Goal: Information Seeking & Learning: Learn about a topic

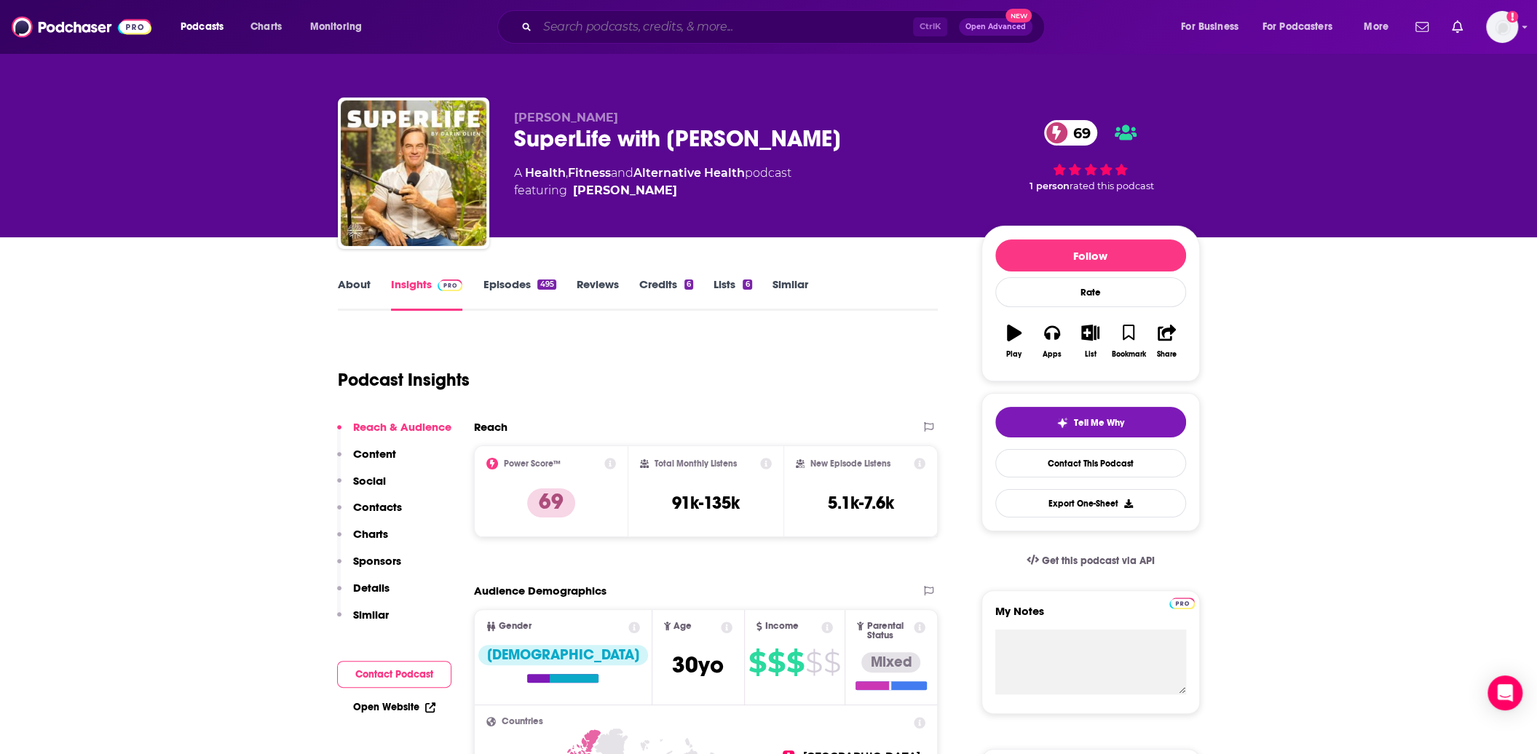
click at [666, 31] on input "Search podcasts, credits, & more..." at bounding box center [725, 26] width 376 height 23
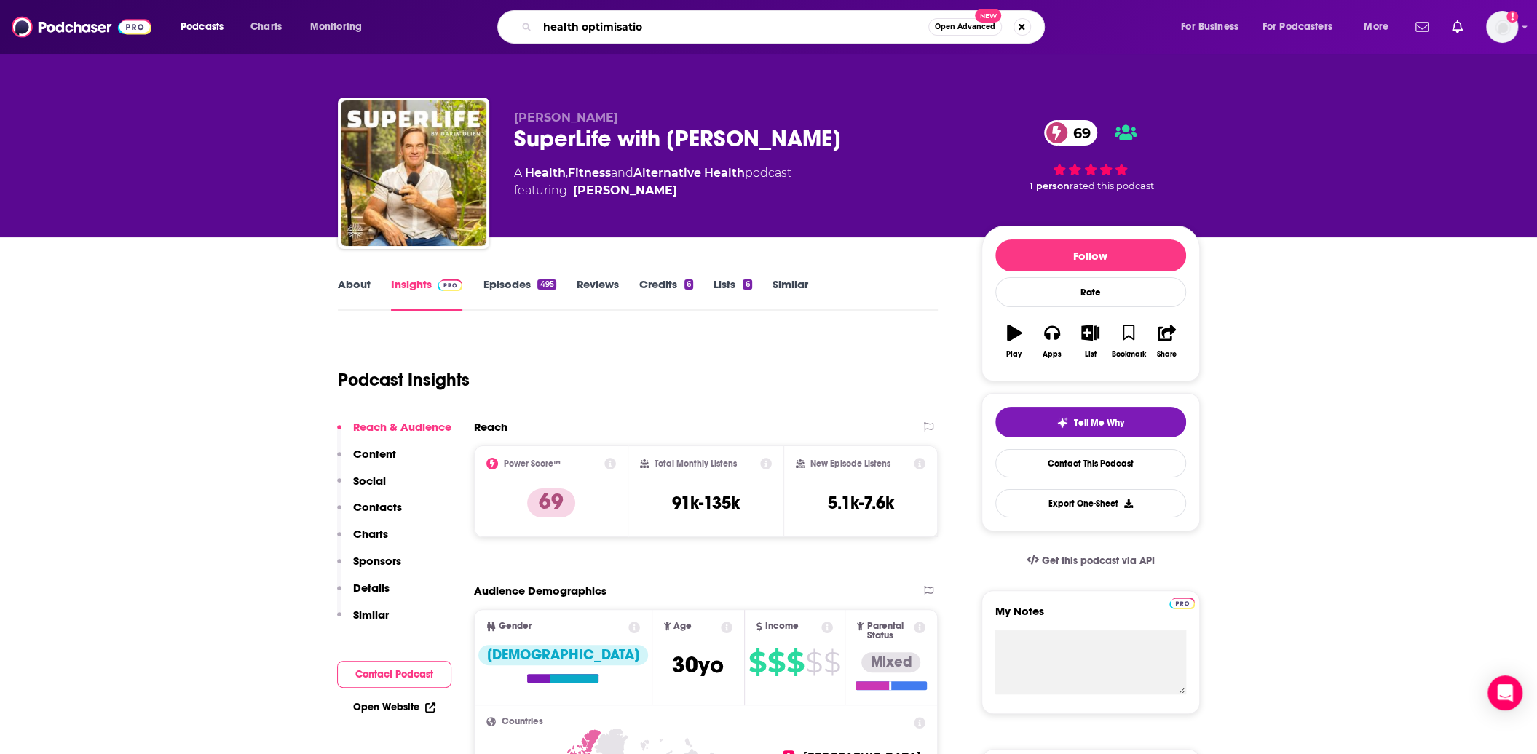
type input "health optimisation"
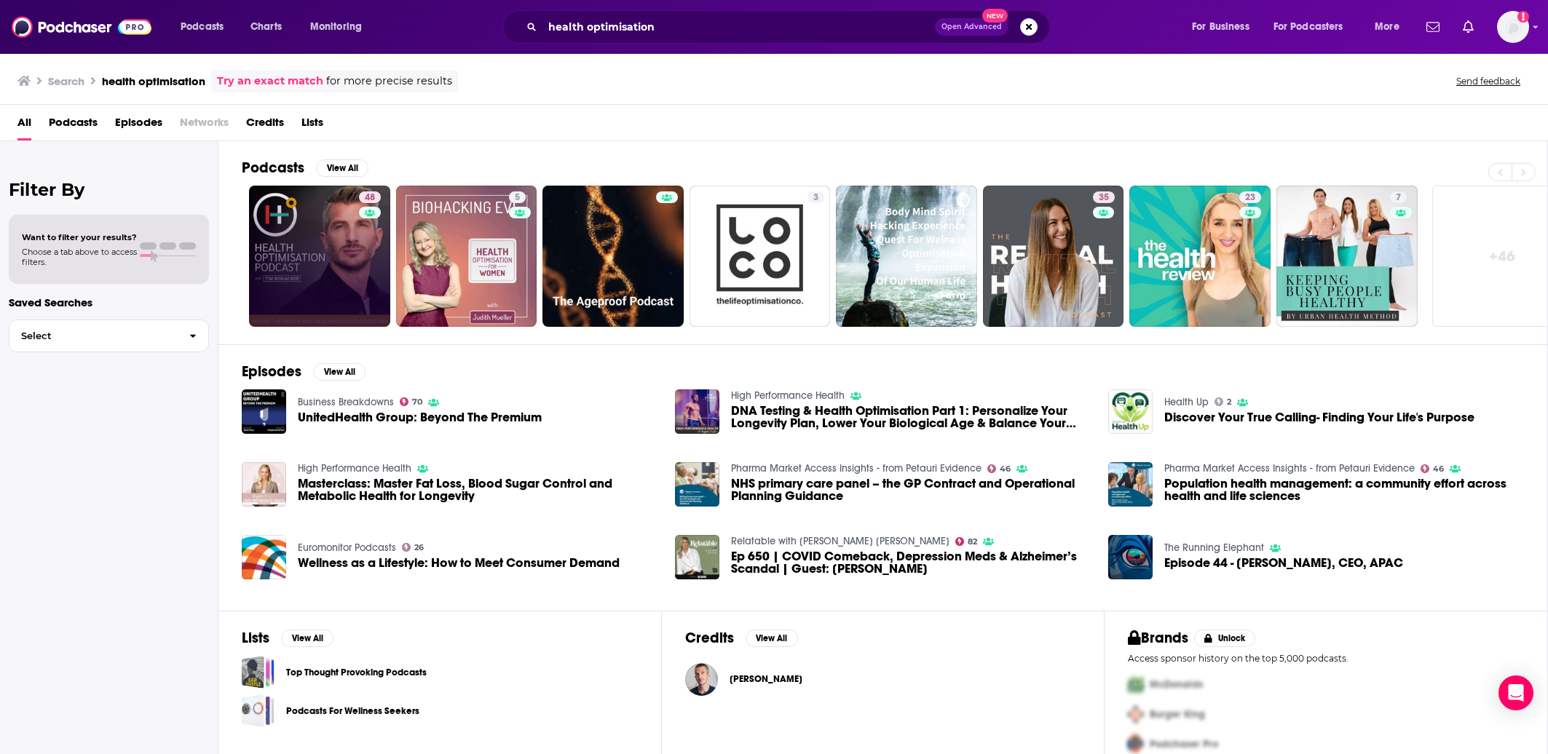
click at [320, 260] on link "48" at bounding box center [319, 256] width 141 height 141
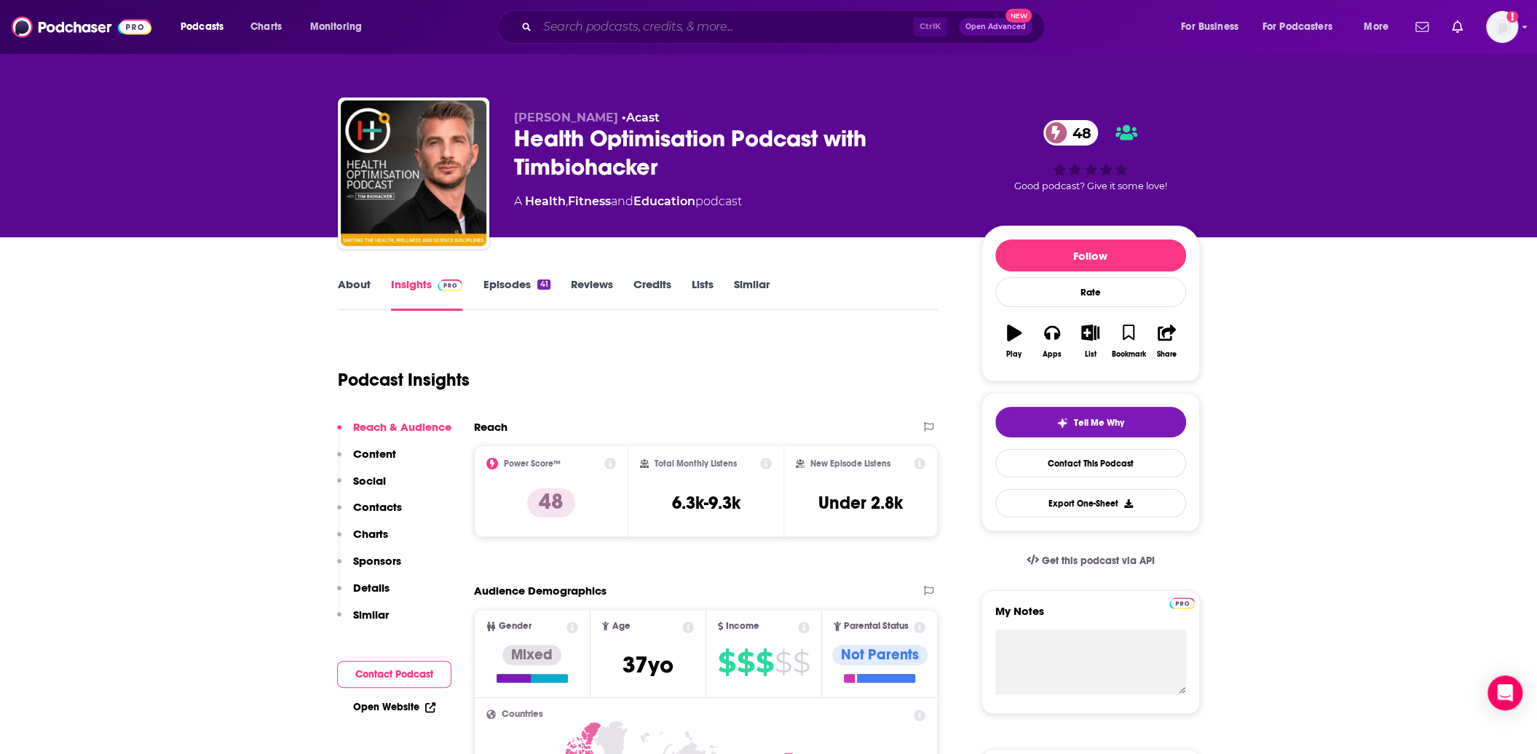
click at [594, 27] on input "Search podcasts, credits, & more..." at bounding box center [725, 26] width 376 height 23
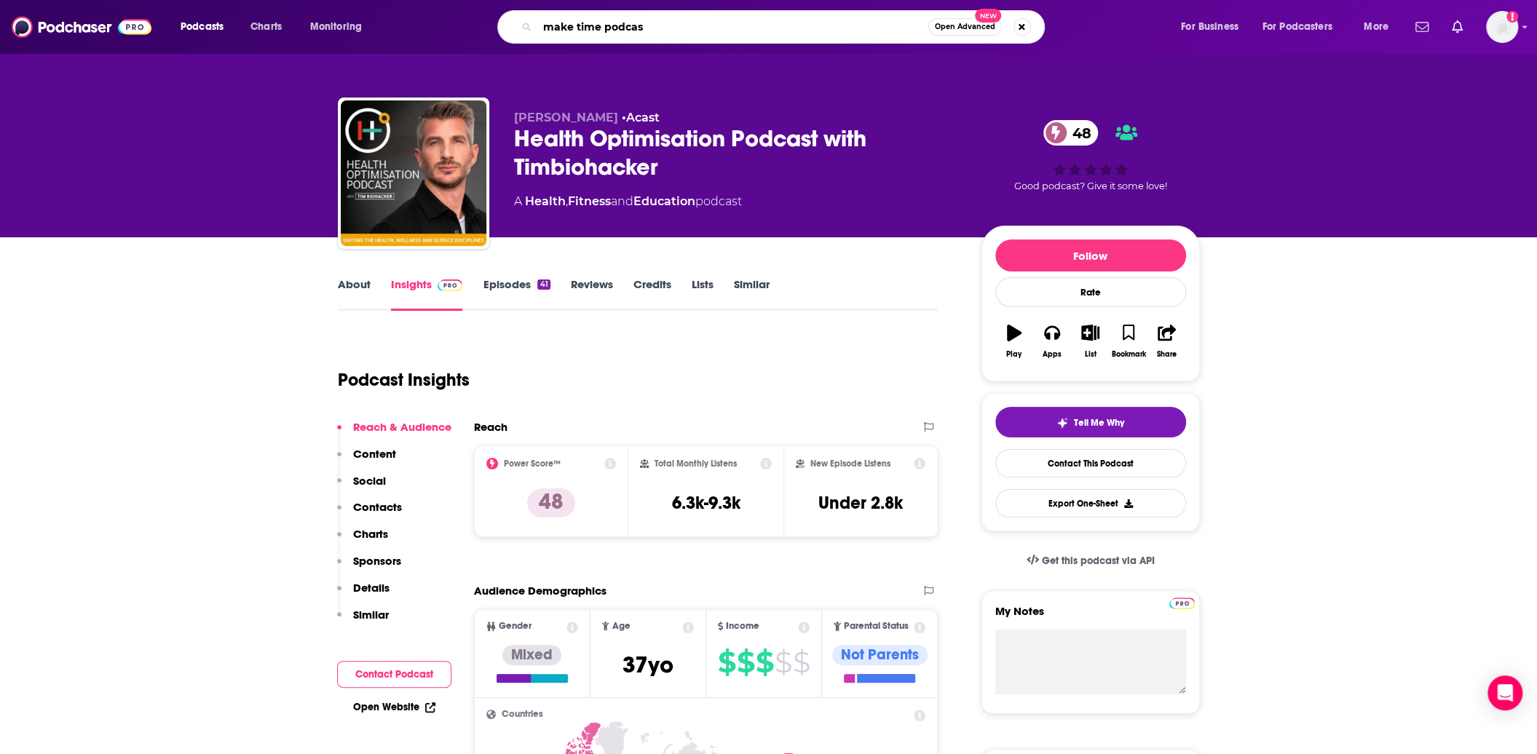
type input "make time podcast"
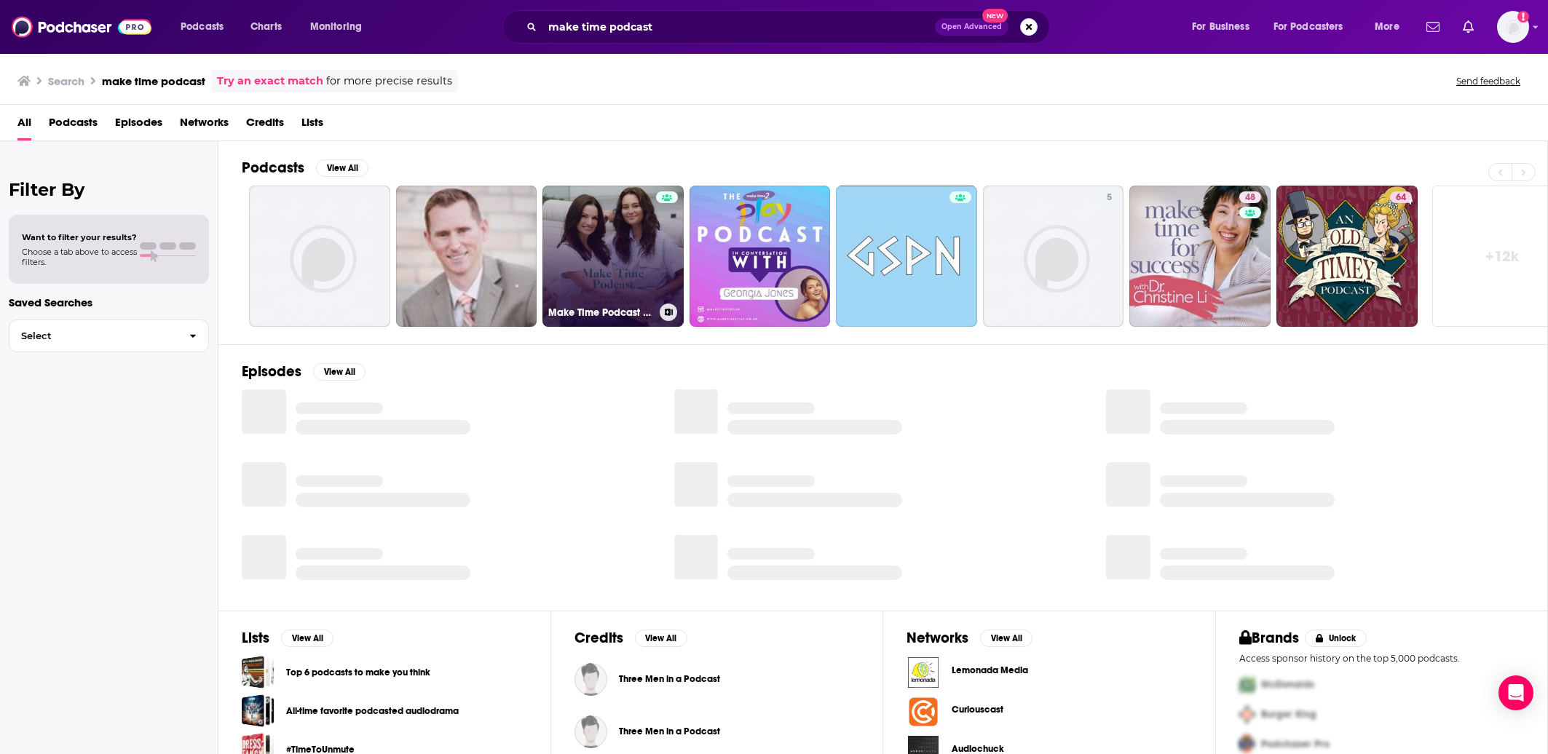
click at [618, 240] on link "Make Time Podcast with [PERSON_NAME] and [PERSON_NAME]" at bounding box center [613, 256] width 141 height 141
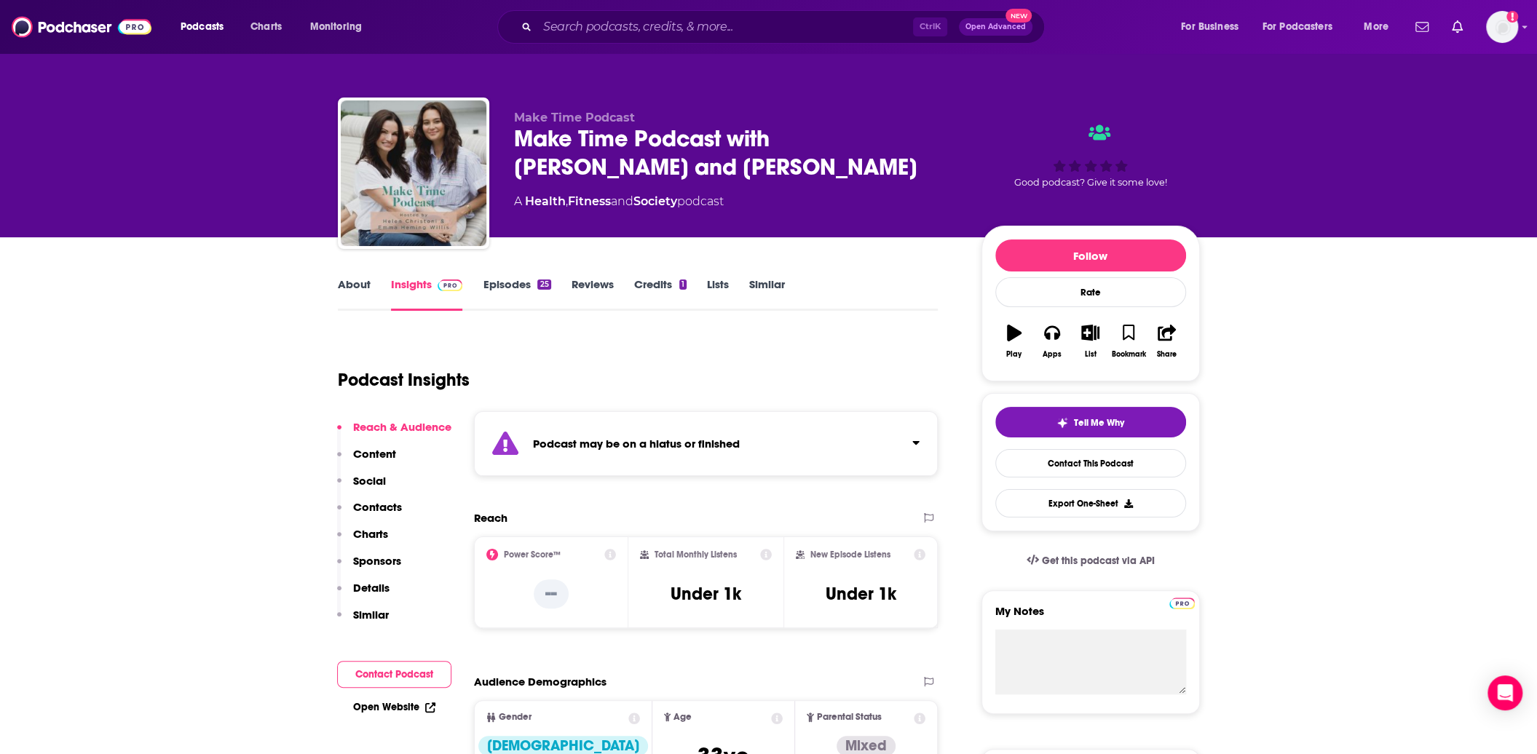
click at [529, 291] on link "Episodes 25" at bounding box center [517, 294] width 68 height 34
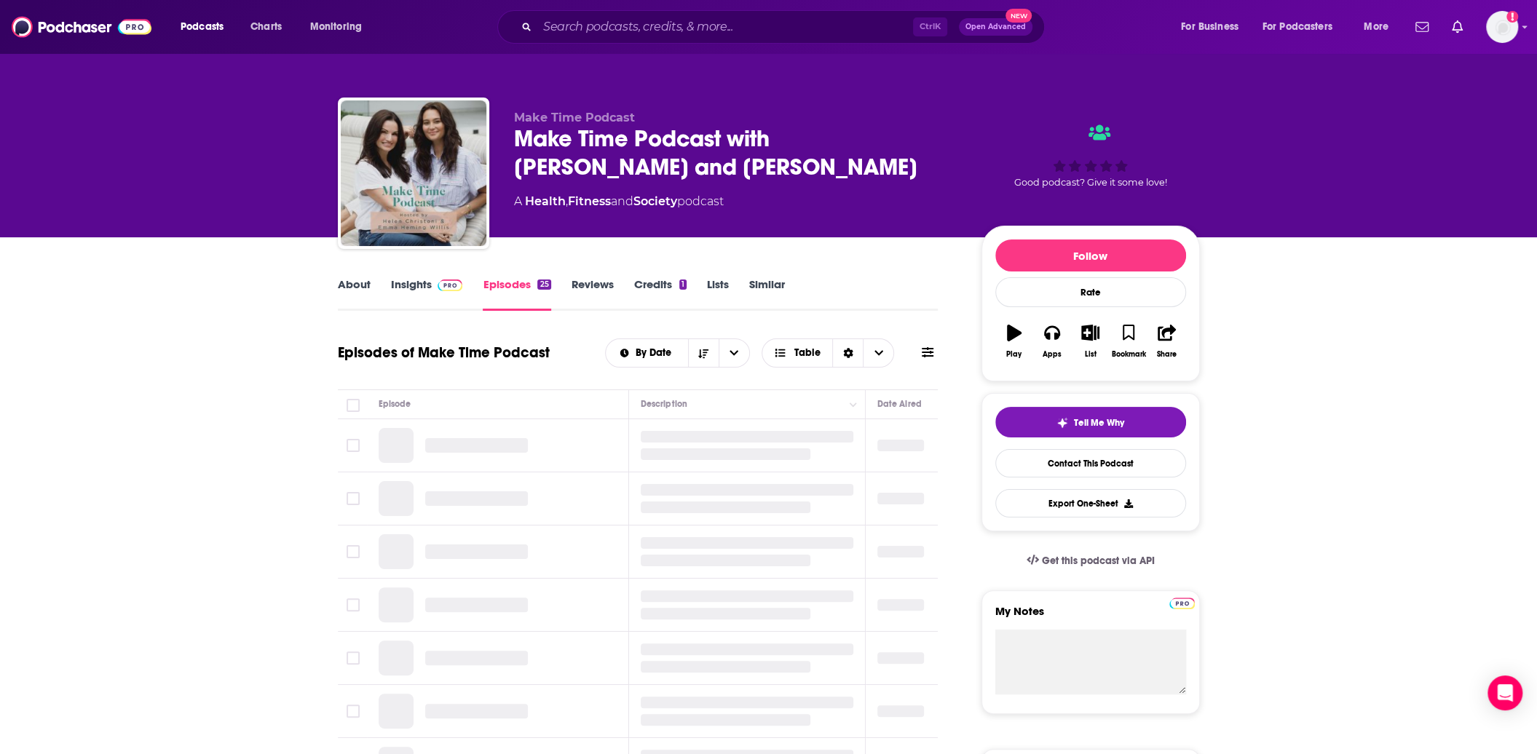
click at [367, 295] on link "About" at bounding box center [354, 294] width 33 height 34
